Goal: Task Accomplishment & Management: Manage account settings

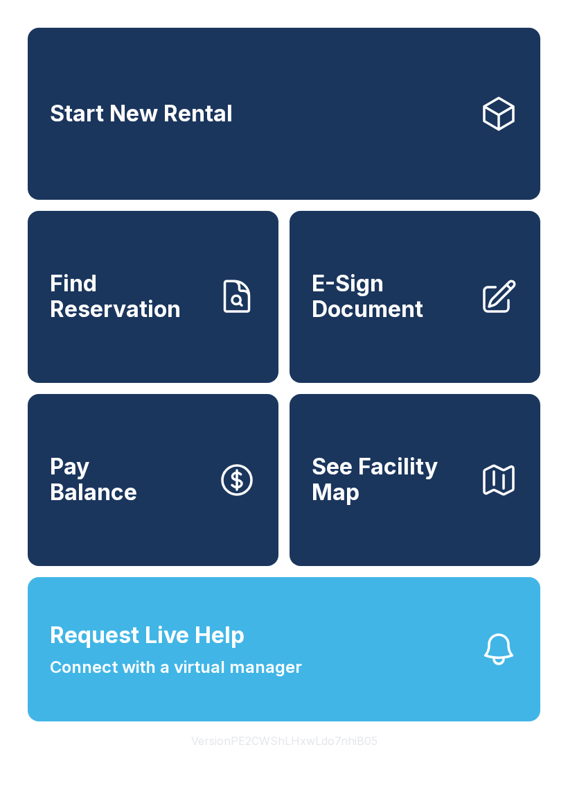
click at [308, 685] on button "Request Live Help Connect with a virtual manager" at bounding box center [284, 649] width 513 height 144
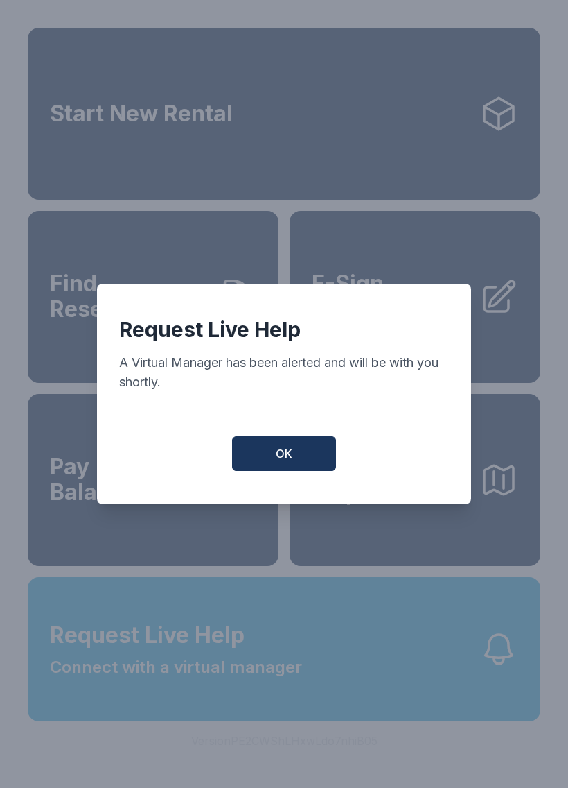
click at [308, 458] on button "OK" at bounding box center [284, 453] width 104 height 35
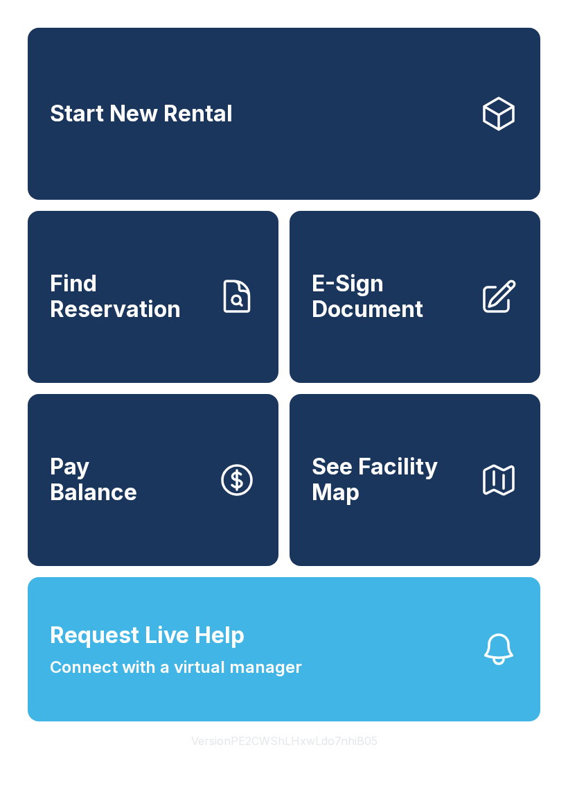
click at [284, 672] on span "Request Live Help Connect with a virtual manager" at bounding box center [176, 648] width 252 height 61
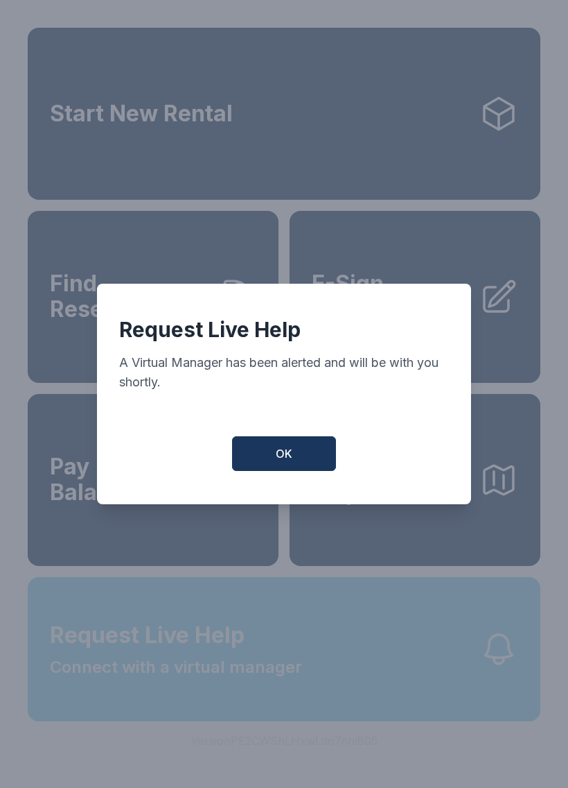
click at [291, 469] on button "OK" at bounding box center [284, 453] width 104 height 35
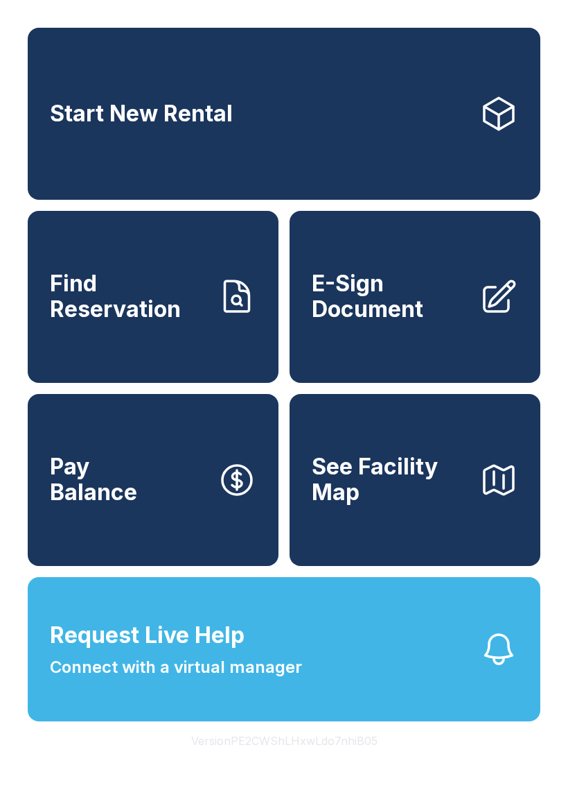
click at [280, 679] on span "Connect with a virtual manager" at bounding box center [176, 666] width 252 height 25
click at [501, 668] on icon "button" at bounding box center [499, 648] width 39 height 39
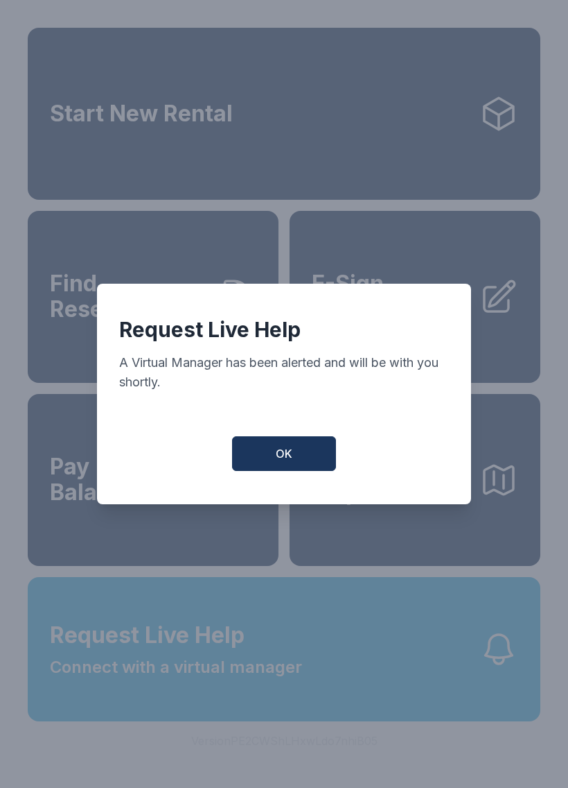
click at [284, 471] on button "OK" at bounding box center [284, 453] width 104 height 35
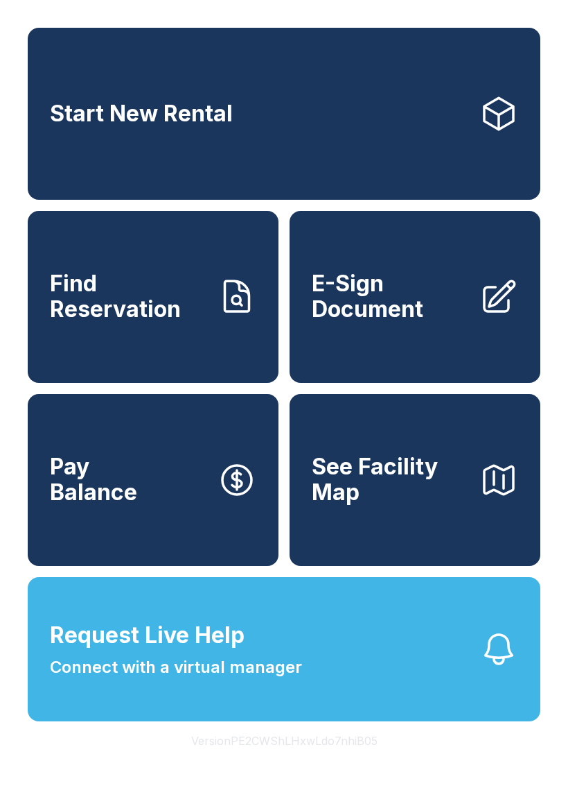
click at [201, 652] on span "Request Live Help" at bounding box center [147, 634] width 195 height 33
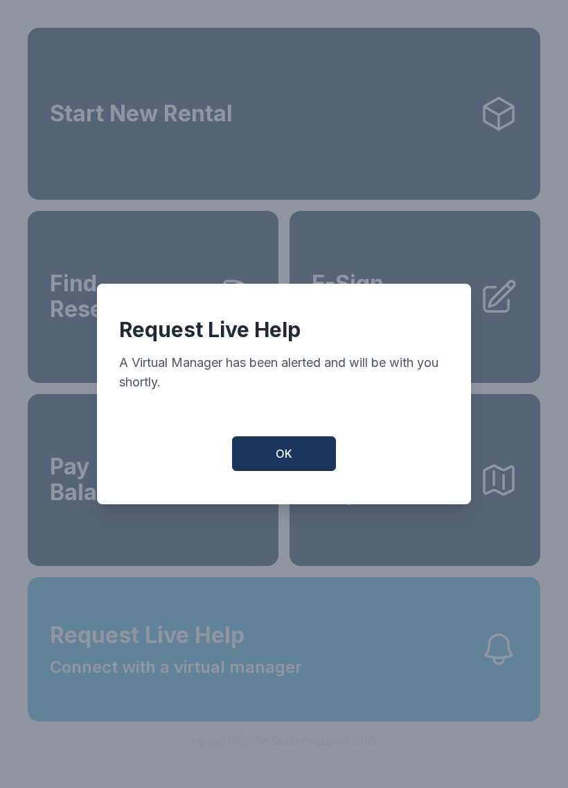
click at [299, 465] on button "OK" at bounding box center [284, 453] width 104 height 35
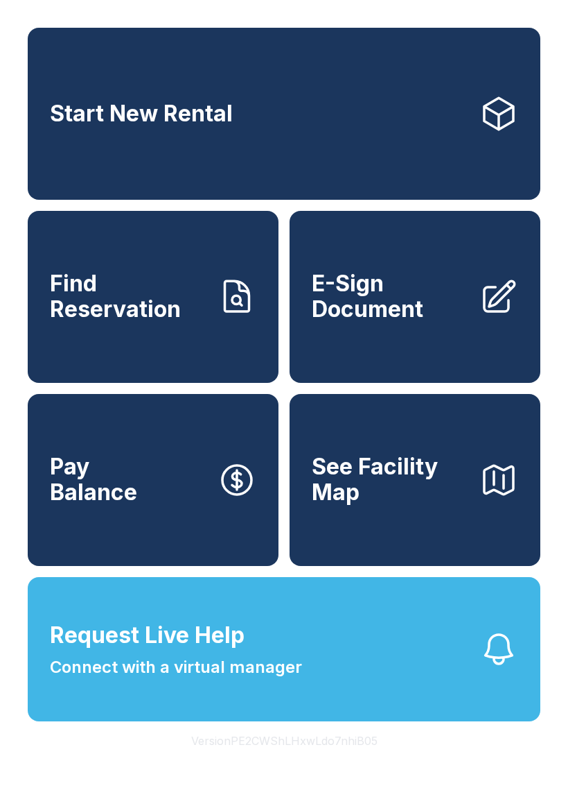
click at [259, 679] on span "Connect with a virtual manager" at bounding box center [176, 666] width 252 height 25
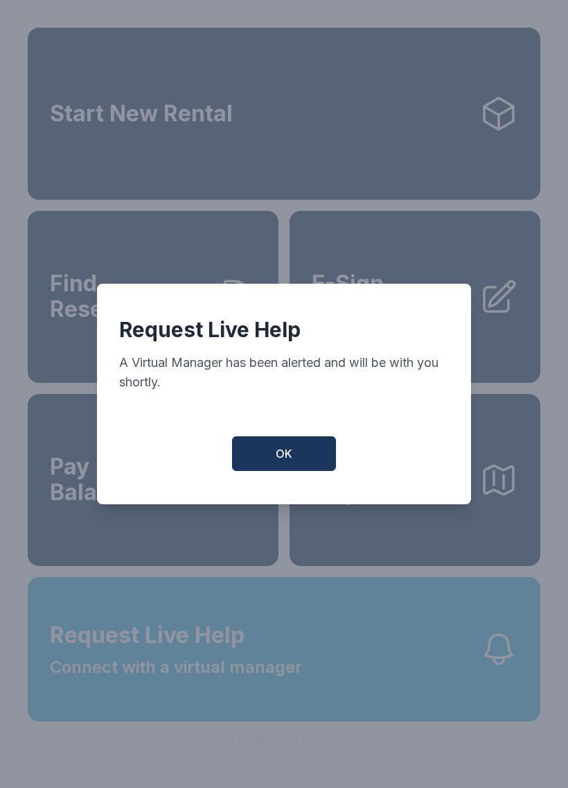
click at [277, 447] on button "OK" at bounding box center [284, 453] width 104 height 35
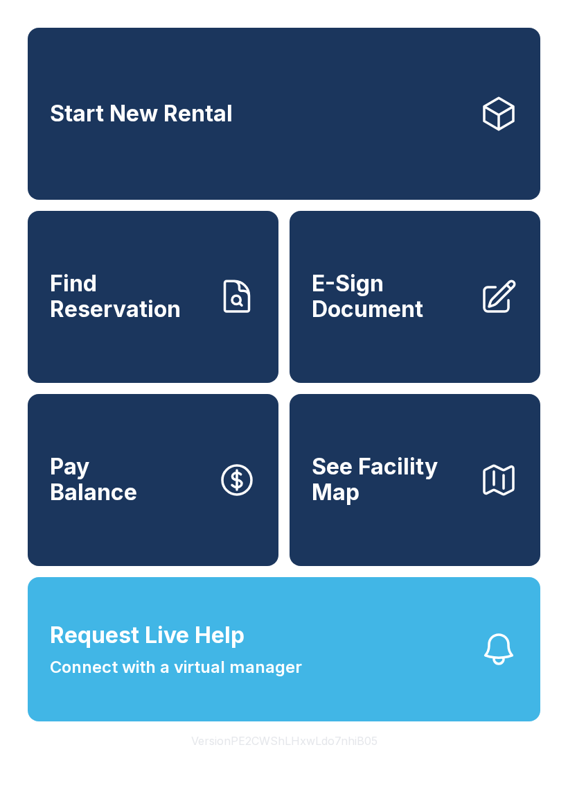
click at [276, 446] on button "OK" at bounding box center [284, 450] width 99 height 33
click at [391, 673] on button "Request Live Help Connect with a virtual manager" at bounding box center [284, 649] width 513 height 144
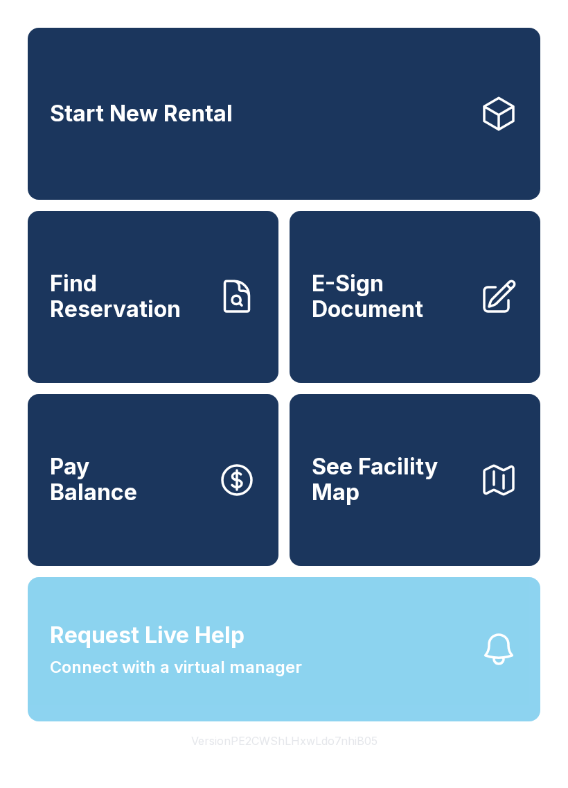
click at [369, 690] on button "Request Live Help Connect with a virtual manager" at bounding box center [284, 649] width 513 height 144
click at [353, 695] on button "Request Live Help Connect with a virtual manager" at bounding box center [284, 649] width 513 height 144
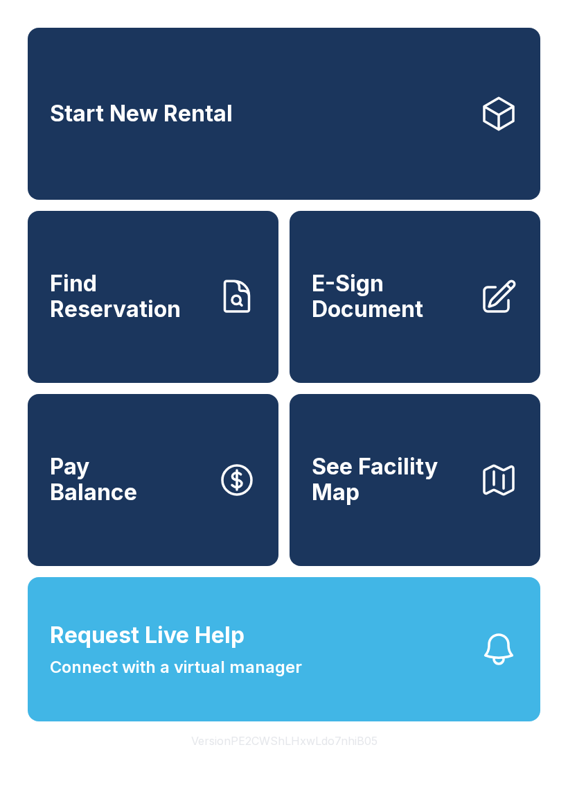
click at [223, 652] on span "Request Live Help" at bounding box center [147, 634] width 195 height 33
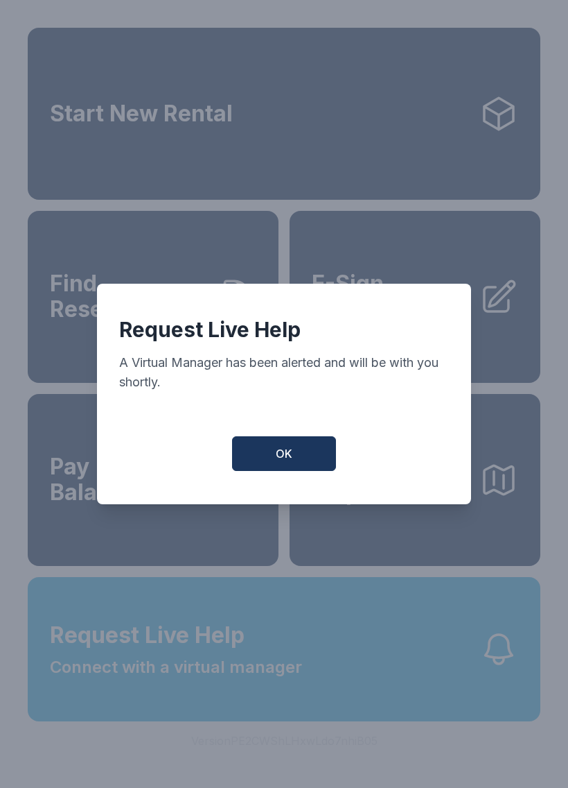
click at [277, 451] on button "OK" at bounding box center [284, 453] width 104 height 35
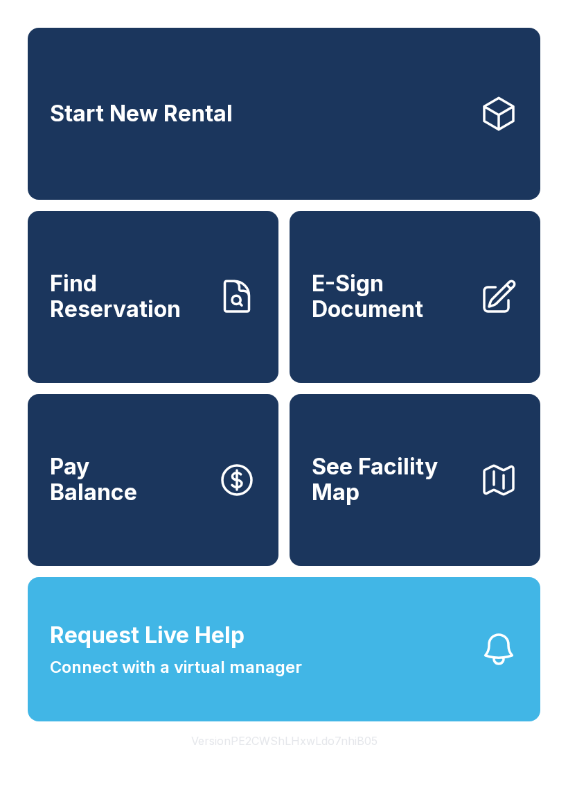
click at [277, 450] on link "Pay Balance" at bounding box center [153, 480] width 251 height 172
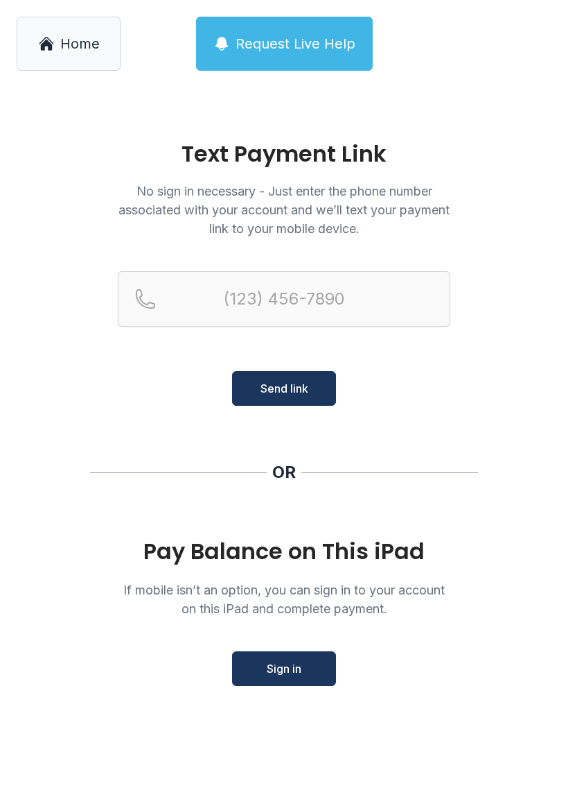
click at [86, 37] on span "Home" at bounding box center [80, 43] width 40 height 19
